Goal: Ask a question

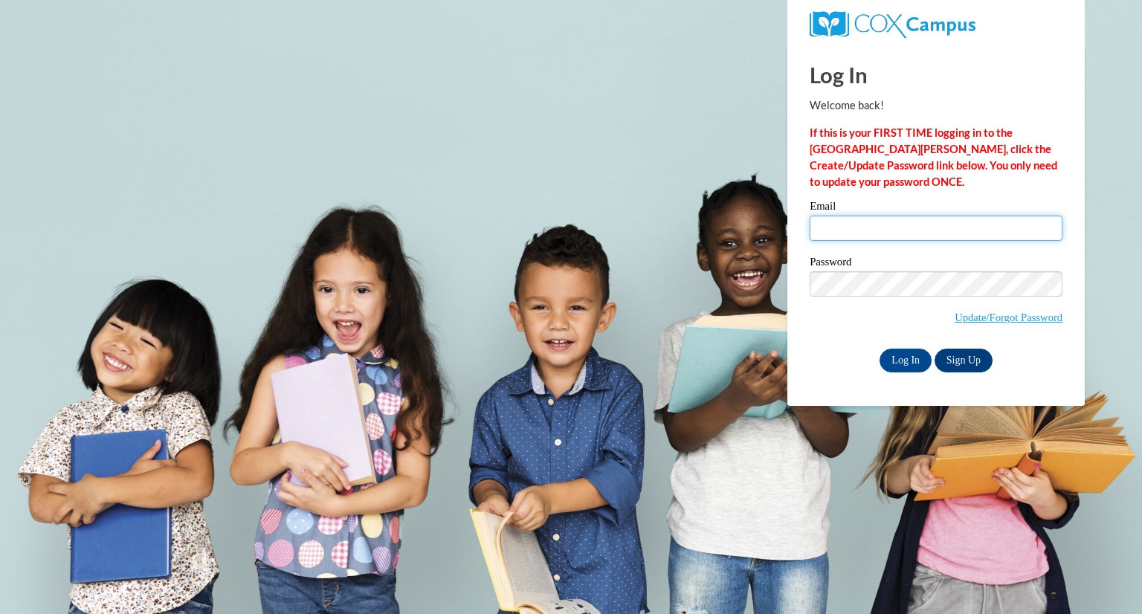
click at [859, 230] on input "Email" at bounding box center [936, 228] width 253 height 25
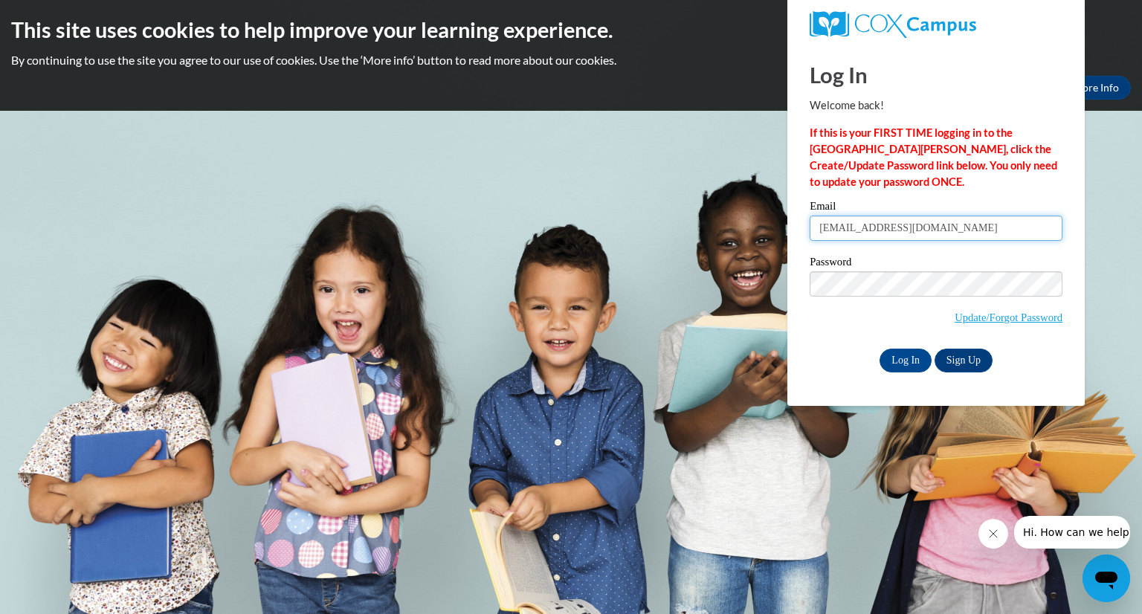
type input "[EMAIL_ADDRESS][DOMAIN_NAME]"
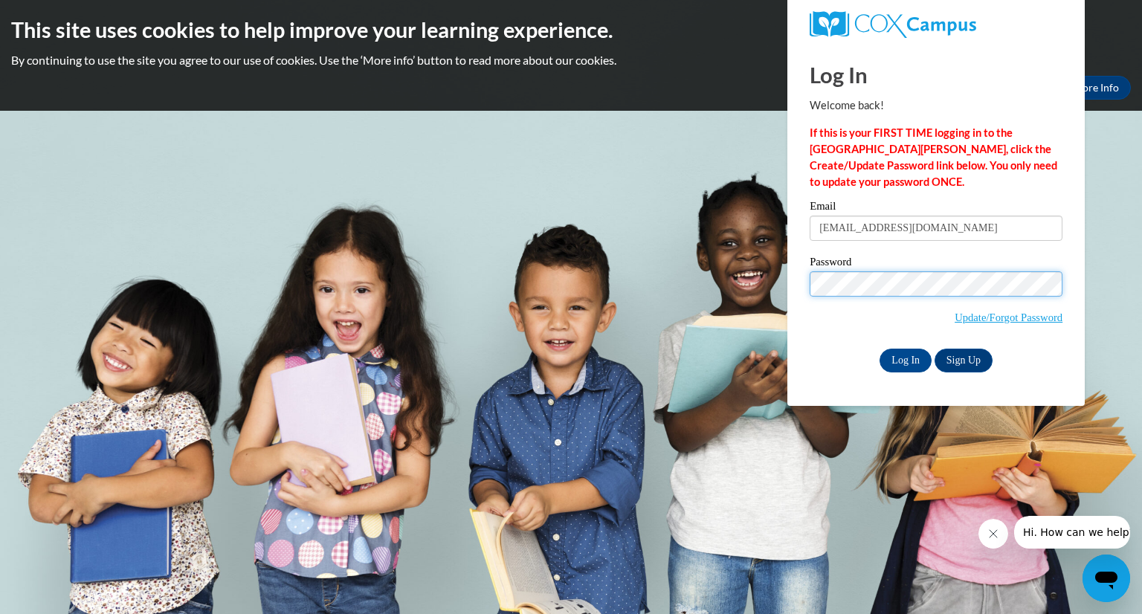
click at [879, 349] on input "Log In" at bounding box center [905, 361] width 52 height 24
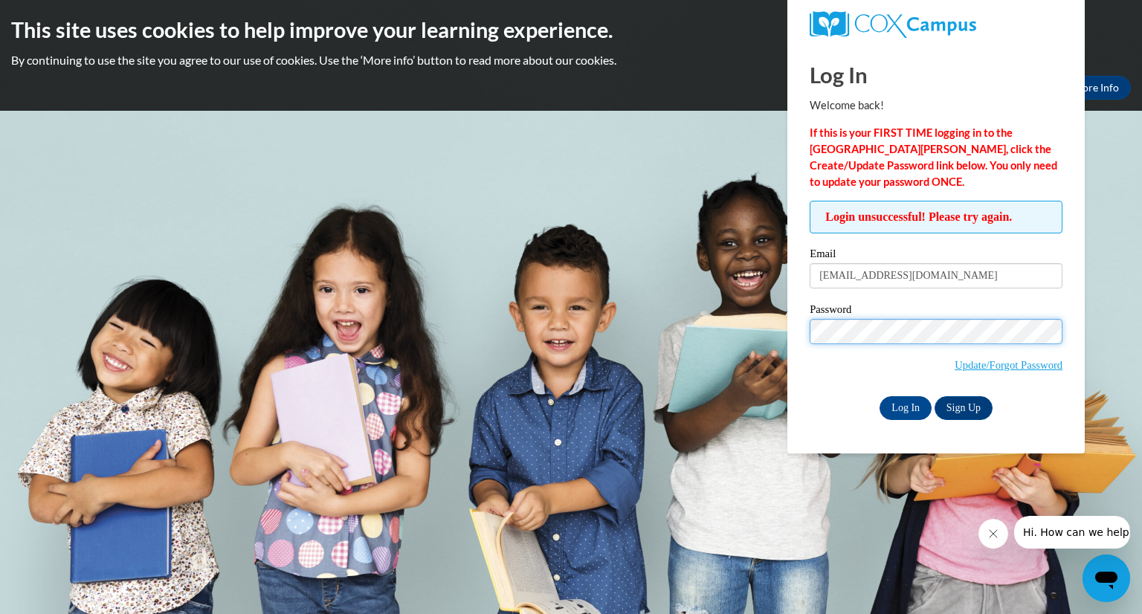
click at [879, 396] on input "Log In" at bounding box center [905, 408] width 52 height 24
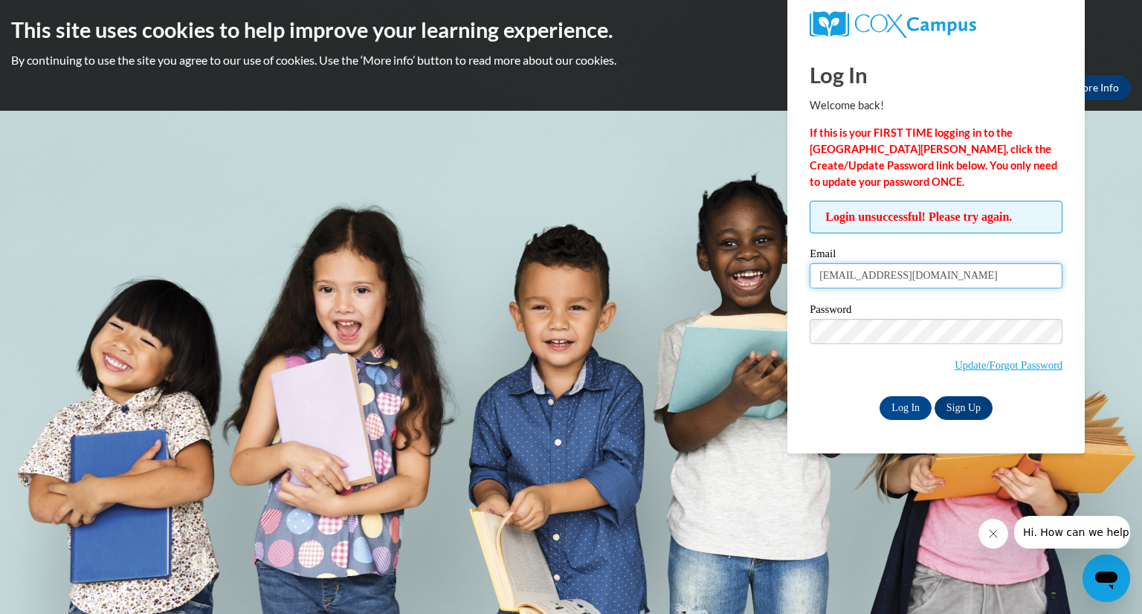
drag, startPoint x: 914, startPoint y: 284, endPoint x: 739, endPoint y: 292, distance: 175.6
click at [739, 292] on body "This site uses cookies to help improve your learning experience. By continuing …" at bounding box center [571, 307] width 1142 height 614
type input "preschool@bethlehemfamily.org"
click at [898, 413] on input "Log In" at bounding box center [905, 408] width 52 height 24
drag, startPoint x: 975, startPoint y: 280, endPoint x: 728, endPoint y: 287, distance: 246.9
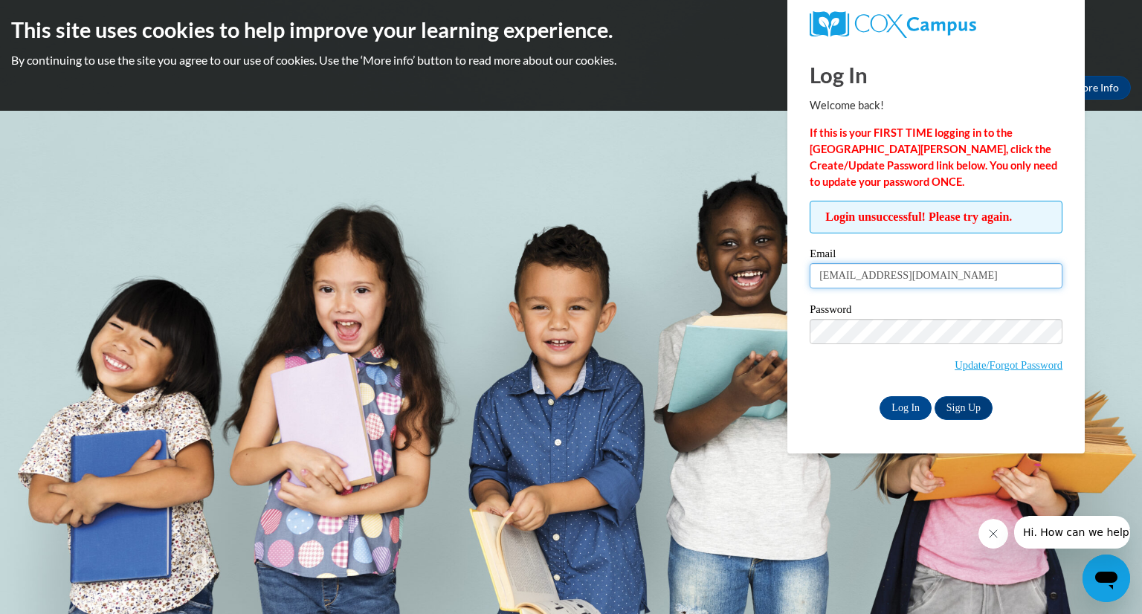
click at [728, 287] on body "This site uses cookies to help improve your learning experience. By continuing …" at bounding box center [571, 307] width 1142 height 614
type input "[EMAIL_ADDRESS][DOMAIN_NAME]"
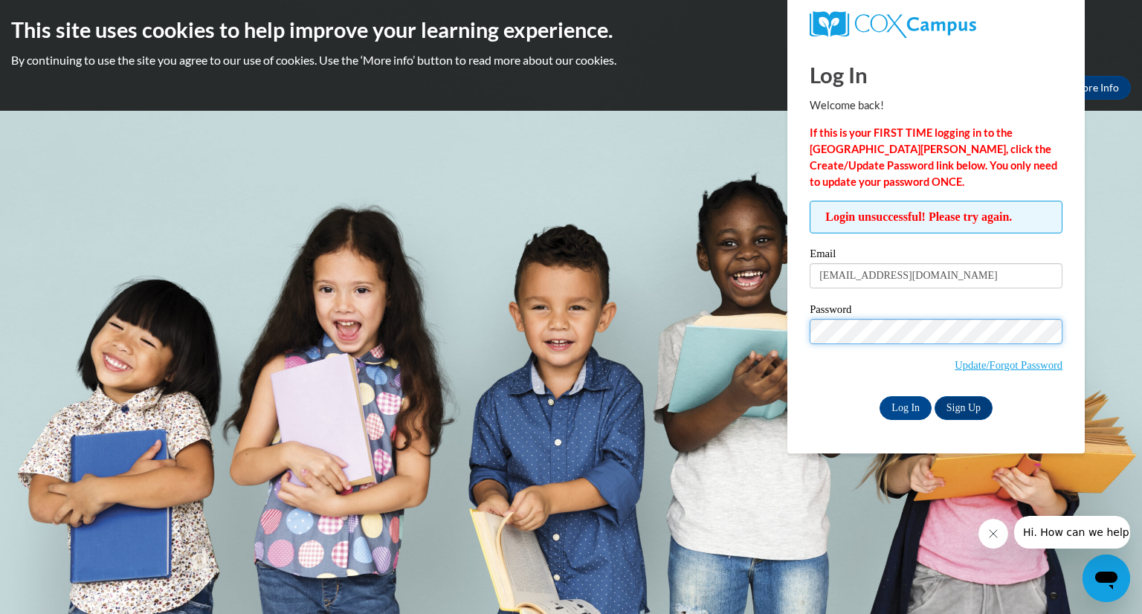
click at [879, 396] on input "Log In" at bounding box center [905, 408] width 52 height 24
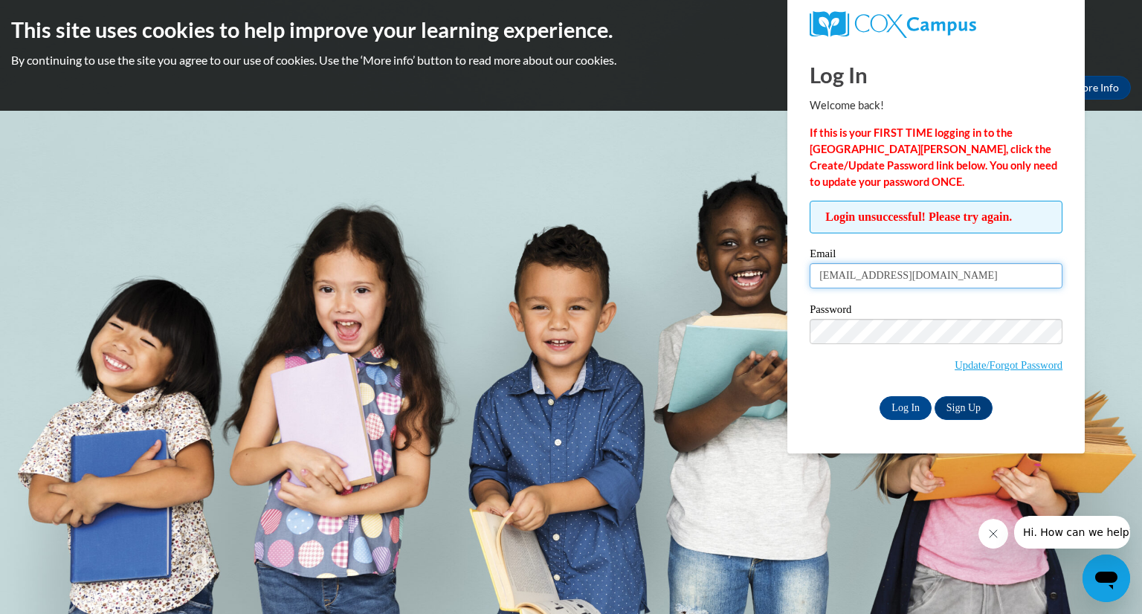
drag, startPoint x: 928, startPoint y: 273, endPoint x: 830, endPoint y: 272, distance: 98.1
click at [830, 272] on input "[EMAIL_ADDRESS][DOMAIN_NAME]" at bounding box center [936, 275] width 253 height 25
click at [843, 218] on span "Login unsuccessful! Please try again." at bounding box center [936, 217] width 253 height 33
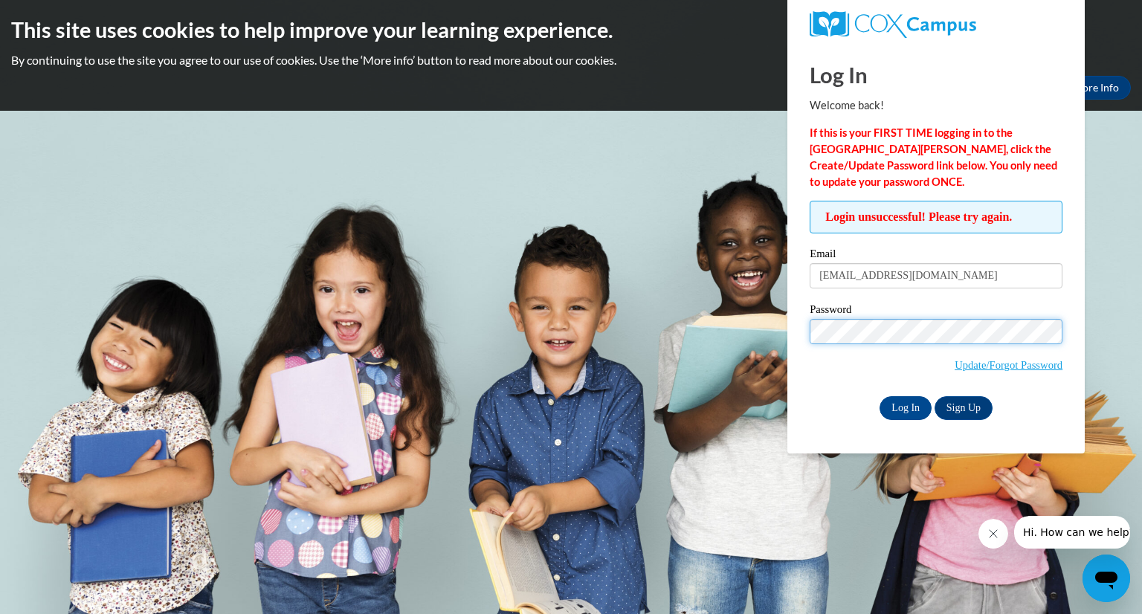
click at [879, 396] on input "Log In" at bounding box center [905, 408] width 52 height 24
click at [1084, 533] on span "Hi. How can we help?" at bounding box center [1078, 532] width 112 height 12
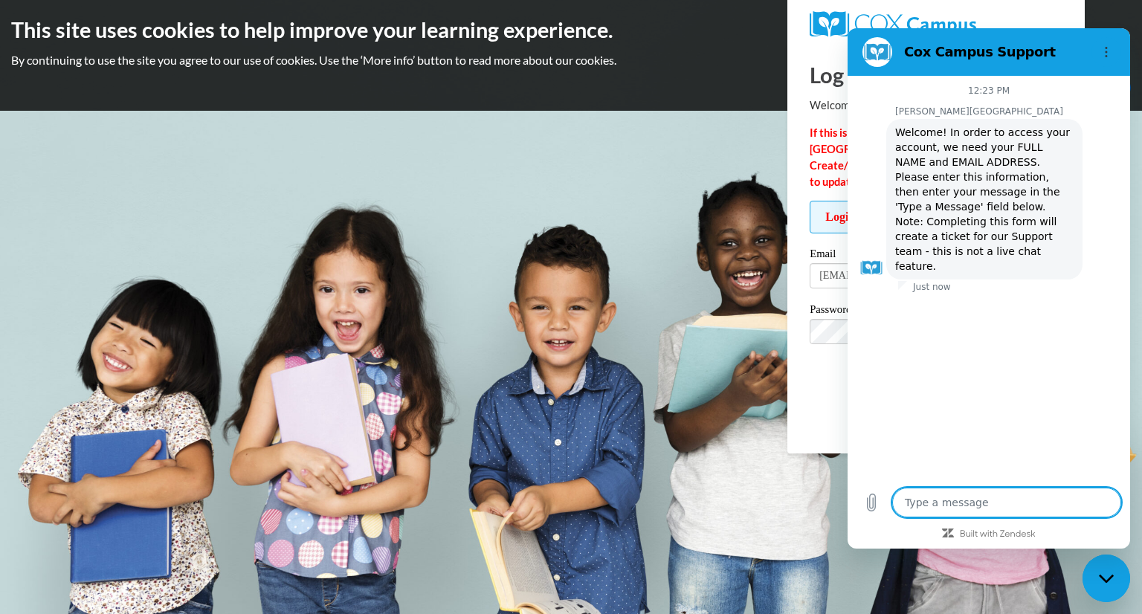
type textarea "x"
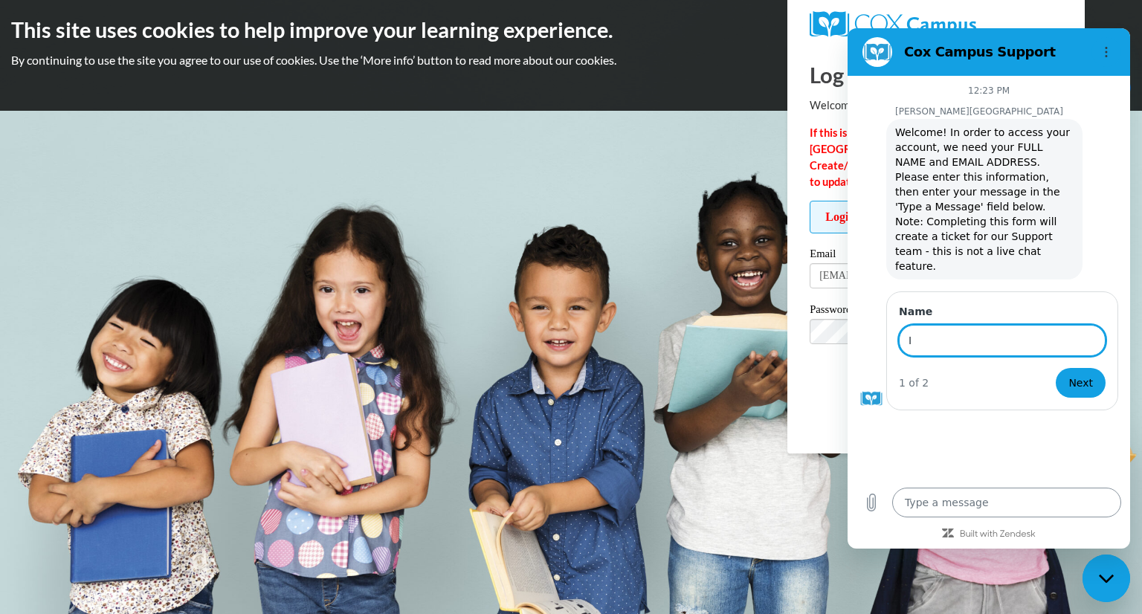
type input "I"
type input "Erin Zajc"
click at [1088, 368] on button "Next" at bounding box center [1081, 383] width 50 height 30
type textarea "x"
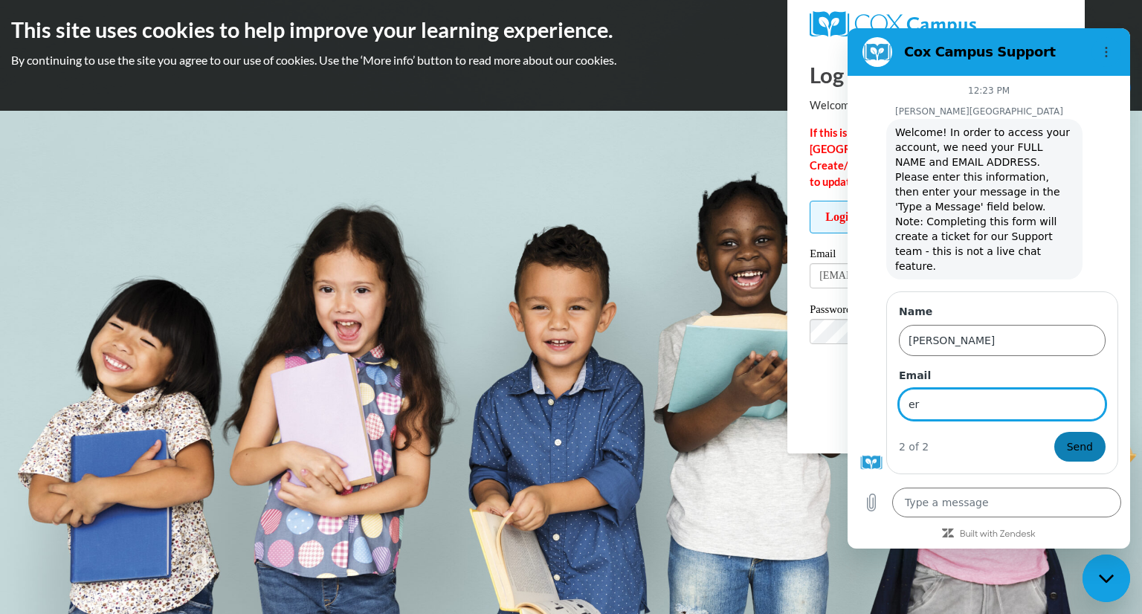
type input "e"
type input "[EMAIL_ADDRESS][DOMAIN_NAME]"
click at [1091, 438] on span "Send" at bounding box center [1080, 447] width 26 height 18
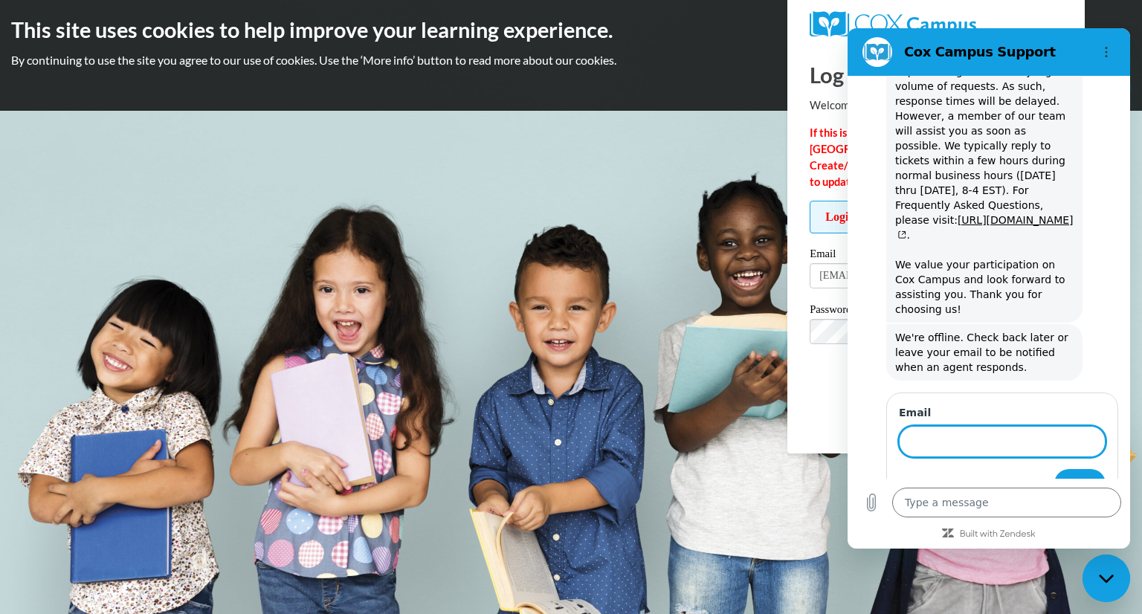
scroll to position [482, 0]
click at [743, 421] on body "This site uses cookies to help improve your learning experience. By continuing …" at bounding box center [571, 307] width 1142 height 614
click at [1114, 61] on button "Options menu" at bounding box center [1106, 52] width 30 height 30
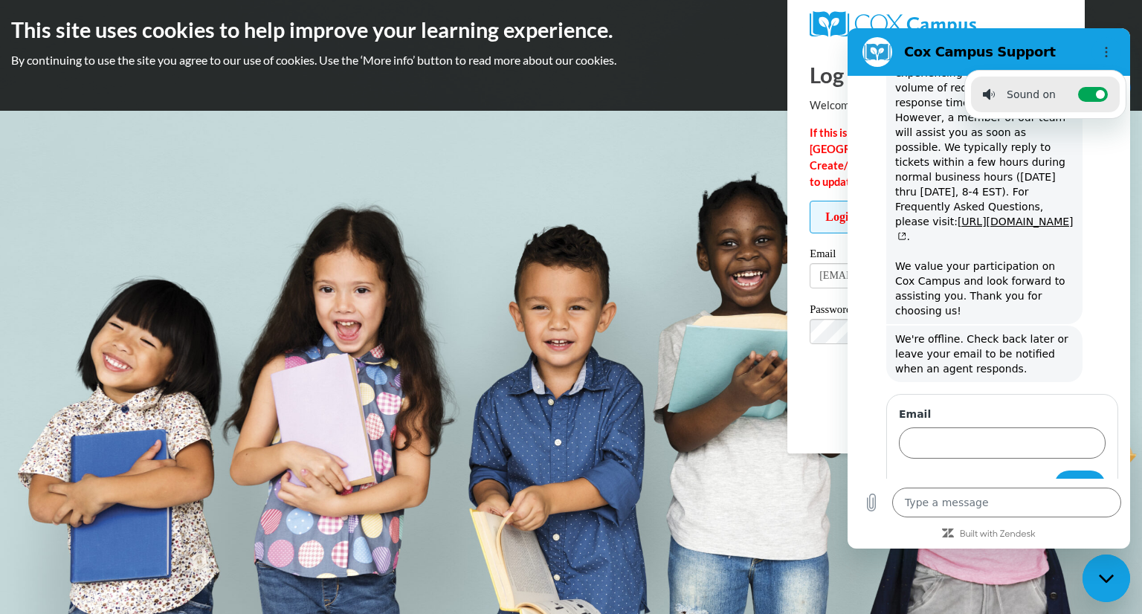
click at [688, 142] on body "This site uses cookies to help improve your learning experience. By continuing …" at bounding box center [571, 307] width 1142 height 614
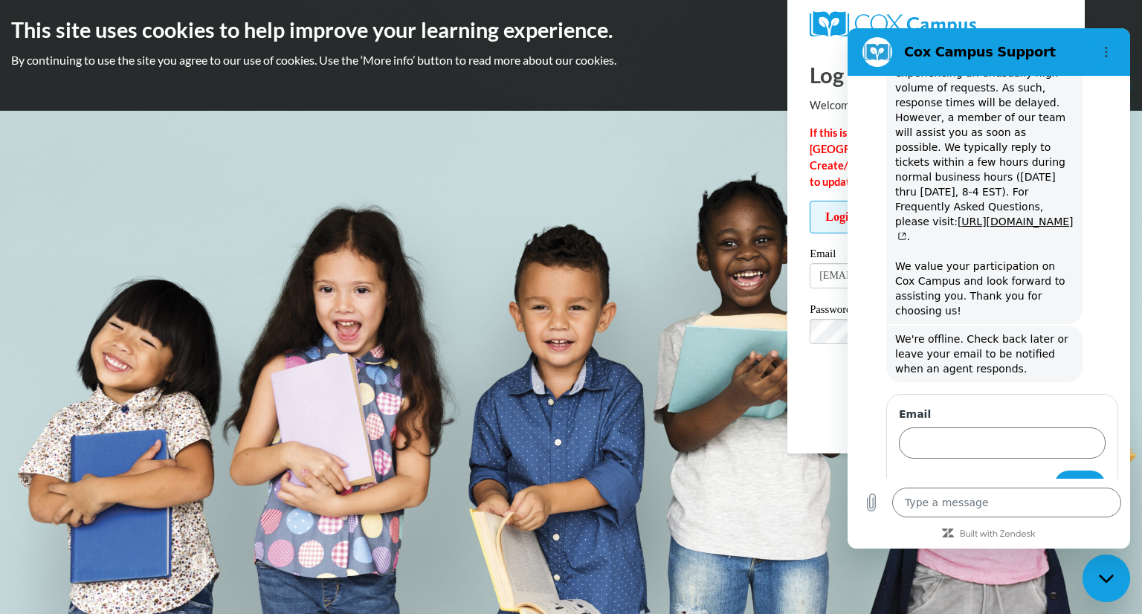
click at [1135, 10] on div "This site uses cookies to help improve your learning experience. By continuing …" at bounding box center [571, 55] width 1142 height 111
click at [1098, 18] on h2 "This site uses cookies to help improve your learning experience." at bounding box center [570, 30] width 1119 height 30
click at [1050, 172] on span "Thank you! We have created a ticket for you, and an agent will respond soon. Pl…" at bounding box center [984, 132] width 179 height 369
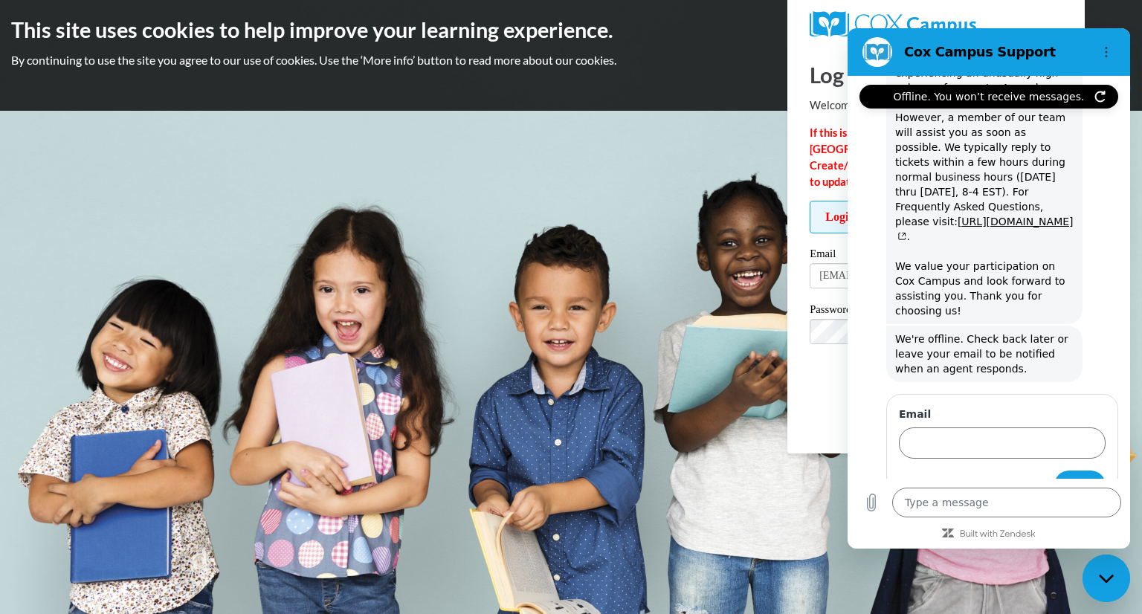
scroll to position [485, 0]
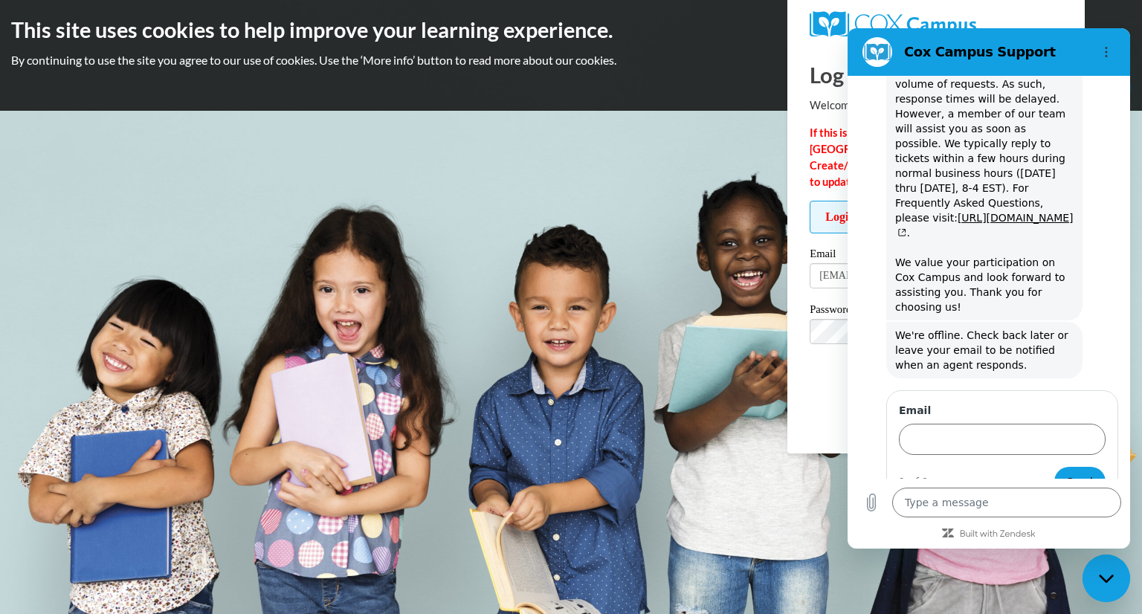
type textarea "x"
